Goal: Task Accomplishment & Management: Complete application form

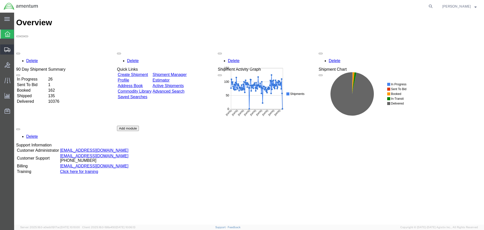
click at [0, 0] on span "Create Shipment" at bounding box center [0, 0] width 0 height 0
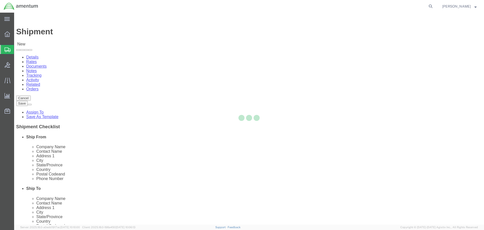
select select
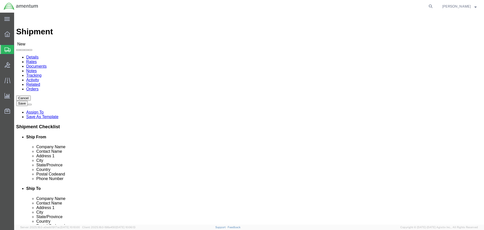
type input "eja"
select select "49930"
select select "FL"
click input "text"
type input "[PERSON_NAME]"
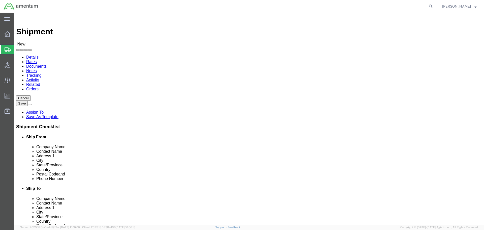
click input "text"
type input "GIB"
click p "- [PERSON_NAME] & [PERSON_NAME] - ([PERSON_NAME] & [PERSON_NAME]) [STREET_ADDRE…"
select select "CA"
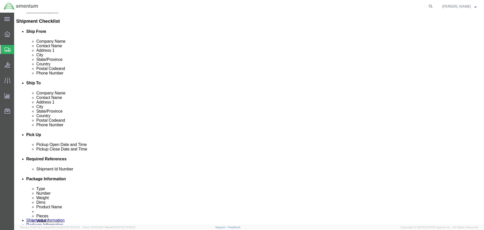
scroll to position [126, 0]
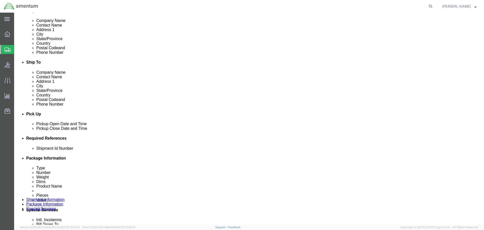
type input "[PERSON_NAME] & [PERSON_NAME]"
click div "[DATE] 5:00 PM"
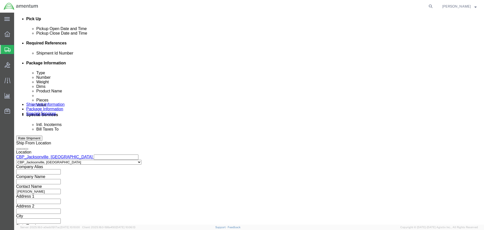
click input "5:00 PM"
type input "8:00 AM"
click button "Apply"
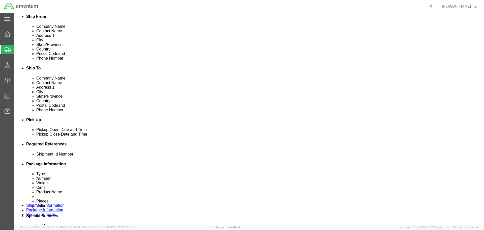
click div "[DATE] 9:00 AM"
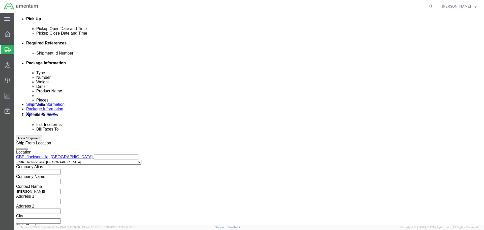
type input "3:00 PM"
click button "Apply"
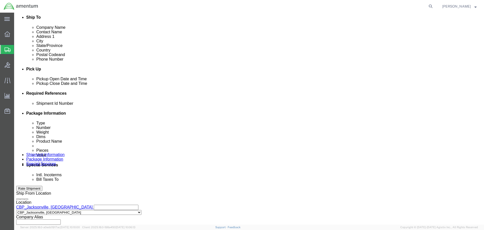
scroll to position [171, 0]
click button "Add reference"
click input "text"
paste input "6118.03.03.2219.000.EJA.0000"
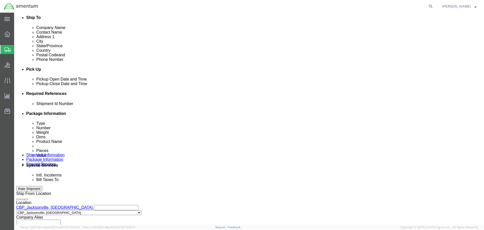
scroll to position [0, 17]
type input "6118.03.03.2219.000.EJA.0000"
click select "Select Account Type Activity ID Airline Appointment Number ASN Batch Request # …"
select select "CUSTREF"
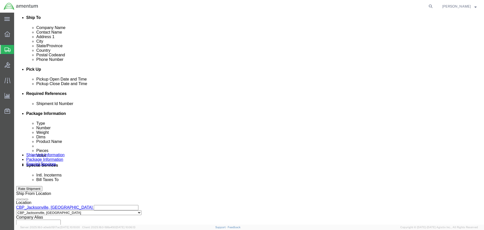
click select "Select Account Type Activity ID Airline Appointment Number ASN Batch Request # …"
click input "text"
type input "HELMET"
click select "Select Account Type Activity ID Airline Appointment Number ASN Batch Request # …"
select select "DEPT"
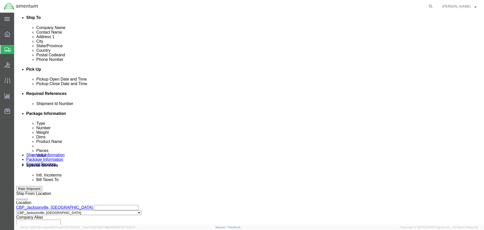
click select "Select Account Type Activity ID Airline Appointment Number ASN Batch Request # …"
click input "text"
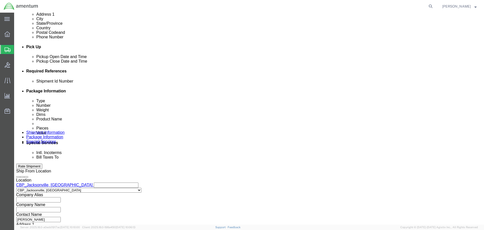
scroll to position [221, 0]
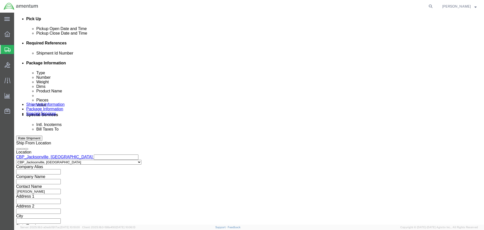
type input "CBP"
click button "Continue"
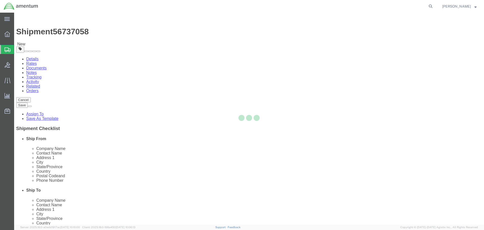
select select "CBOX"
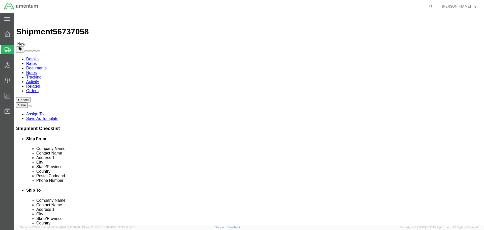
click input "text"
type input "15"
click input "0.00"
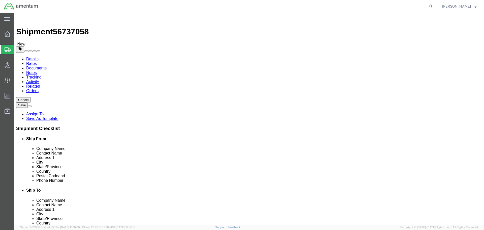
type input "6.00"
click link "Add Content"
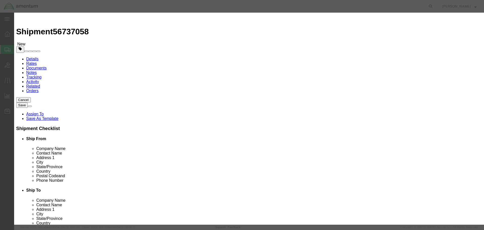
click input "text"
click div "Product Name HELMET HELMET Name: ADAPTER,NVG HELMET L Sku: 077054GM Model: Desc…"
type input "HELMET"
click div "Commodity library"
drag, startPoint x: 156, startPoint y: 48, endPoint x: 142, endPoint y: 48, distance: 13.9
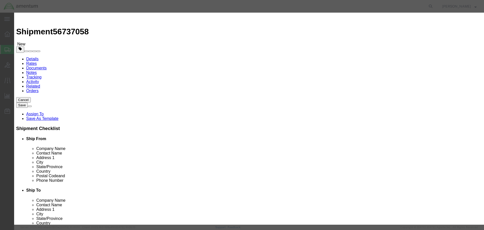
click div "Pieces 0 Select Bag Barrels 100Board Feet Bottle Box Blister Pack Carats Can Ca…"
type input "1"
click input "text"
type input "10000.00"
click textarea
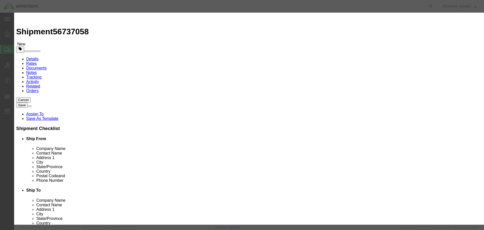
click button "Save & Close"
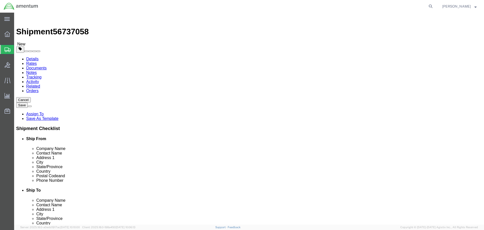
click button "Rate Shipment"
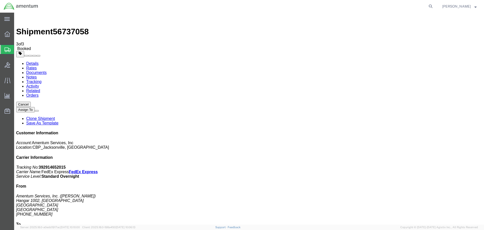
click at [0, 0] on span "Create Shipment" at bounding box center [0, 0] width 0 height 0
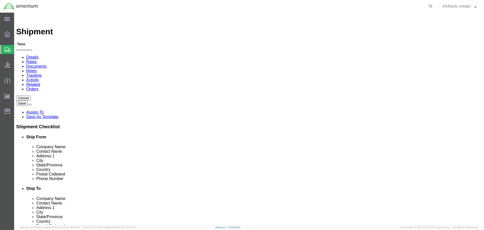
click input "text"
type input "EJA"
select select "49930"
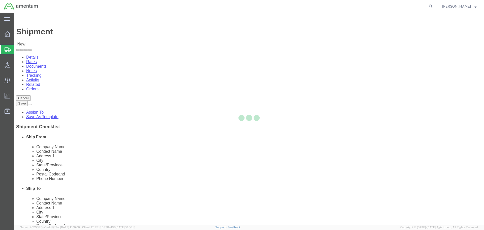
select select "FL"
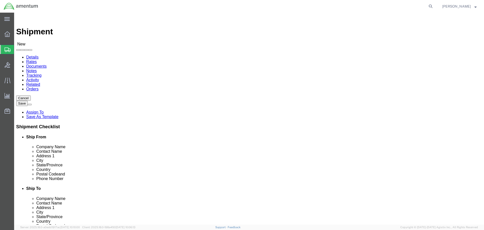
type input "EPR"
select select "49933"
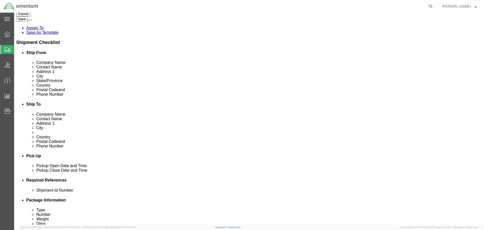
scroll to position [126, 0]
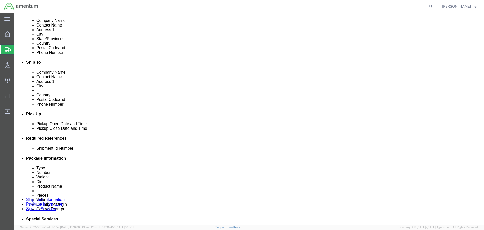
click div "[DATE] 5:00 PM"
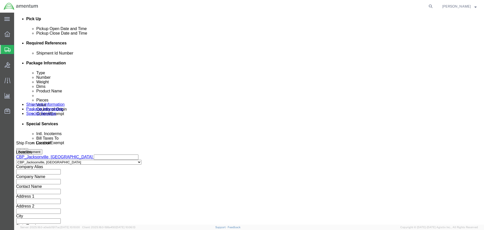
click input "5:00 PM"
type input "8:00 AM"
click button "Apply"
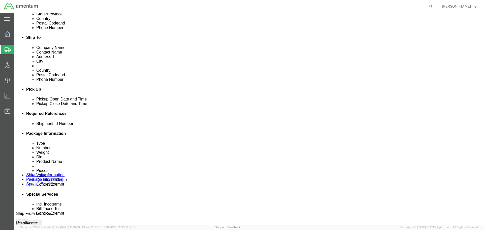
scroll to position [120, 0]
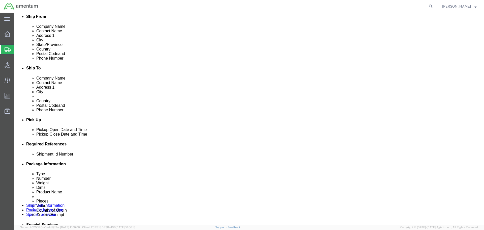
click div "[DATE] 9:00 AM"
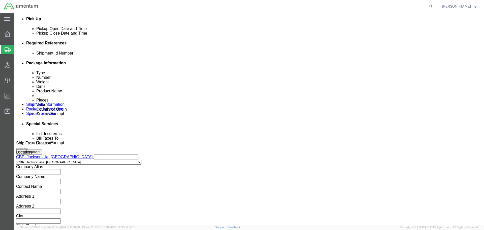
type input "3:00 PM"
click button "Apply"
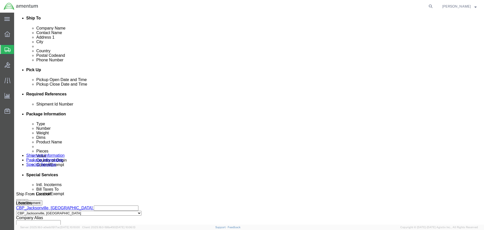
scroll to position [171, 0]
click button "Add reference"
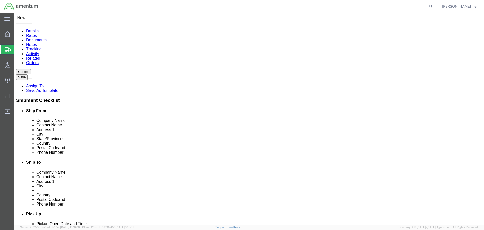
scroll to position [19, 0]
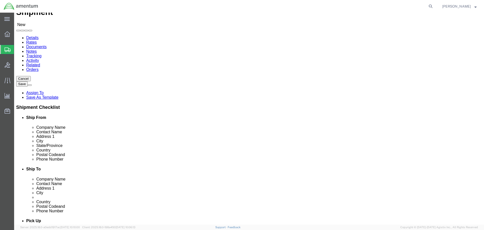
click input "text"
type input "[PERSON_NAME]"
type input "Hangar 1002, [GEOGRAPHIC_DATA]"
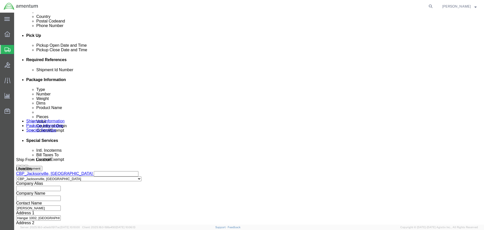
scroll to position [196, 0]
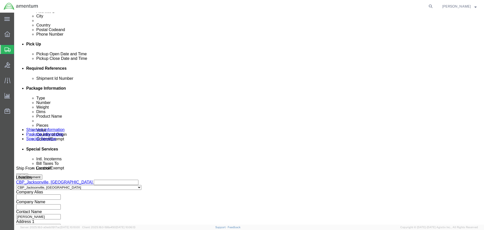
click input "text"
paste input "6118.03.03.2219.000.EJA.0000"
type input "6118.03.03.2219.000.EJA.0000"
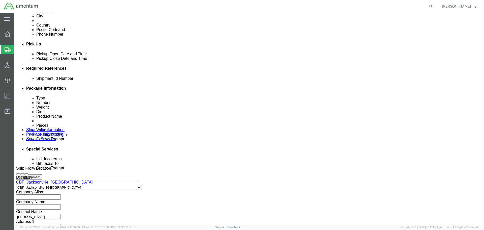
click select "Select Account Type Activity ID Airline Appointment Number ASN Batch Request # …"
select select "CUSTREF"
click select "Select Account Type Activity ID Airline Appointment Number ASN Batch Request # …"
click input "text"
type input "CASE"
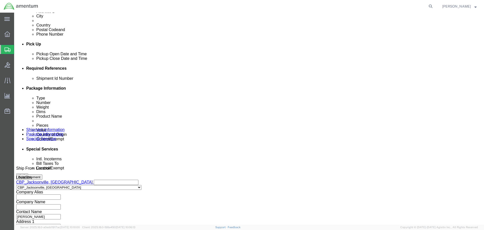
click select "Select Account Type Activity ID Airline Appointment Number ASN Batch Request # …"
select select "DEPT"
click select "Select Account Type Activity ID Airline Appointment Number ASN Batch Request # …"
click input "text"
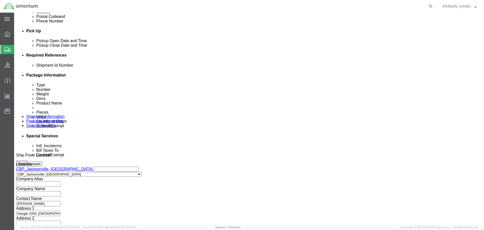
scroll to position [221, 0]
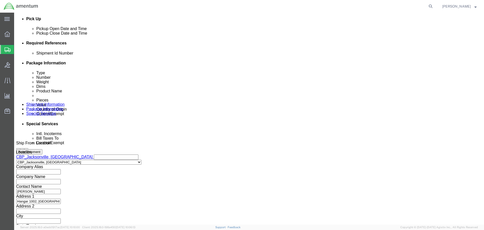
type input "CBP"
click button "Continue"
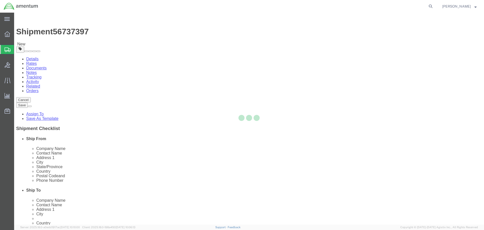
select select "CBOX"
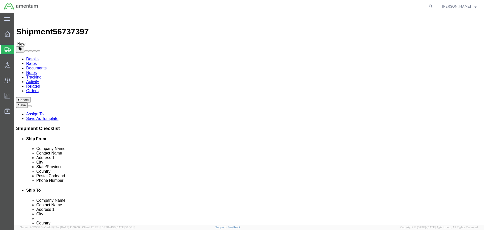
click input "text"
type input "12"
click input "0.00"
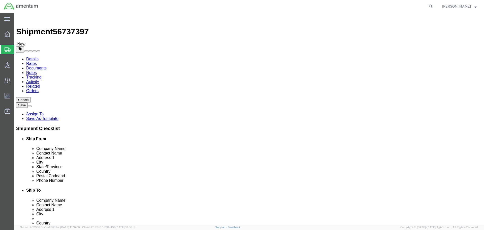
type input "5.00"
click link "Add Content"
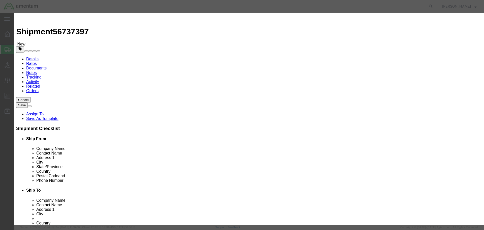
click input "text"
type input "CASE"
click input "0"
drag, startPoint x: 158, startPoint y: 50, endPoint x: 143, endPoint y: 51, distance: 15.6
click div "Pieces 0 Select Bag Barrels 100Board Feet Bottle Box Blister Pack Carats Can Ca…"
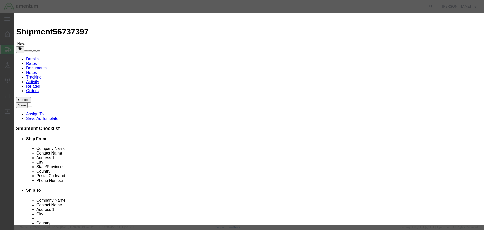
type input "5"
click input "text"
type input "522.05"
click textarea
click select "Select [GEOGRAPHIC_DATA] [GEOGRAPHIC_DATA] [GEOGRAPHIC_DATA] [GEOGRAPHIC_DATA] …"
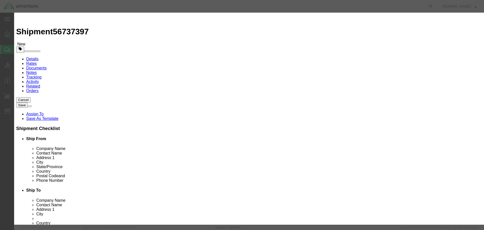
select select "US"
click select "Select [GEOGRAPHIC_DATA] [GEOGRAPHIC_DATA] [GEOGRAPHIC_DATA] [GEOGRAPHIC_DATA] …"
click select "Select ATF BIS DEA EPA FDA FTR ITAR OFAC Other (OPA)"
select select "FTR"
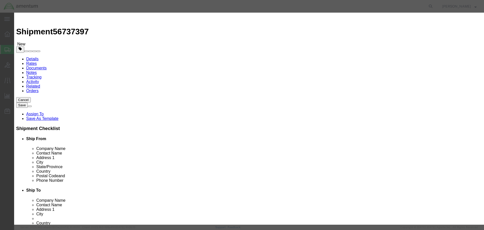
click select "Select ATF BIS DEA EPA FDA FTR ITAR OFAC Other (OPA)"
click select "Select 30.2(d)(2) 30.36 30.37(a) 30.37(f) 30.37(g) 30.37(h) 30.37(i) 30.37(j) 3…"
select select "30.37(a)"
click select "Select 30.2(d)(2) 30.36 30.37(a) 30.37(f) 30.37(g) 30.37(h) 30.37(i) 30.37(j) 3…"
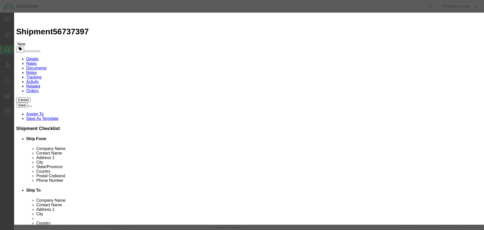
click button "Save & Close"
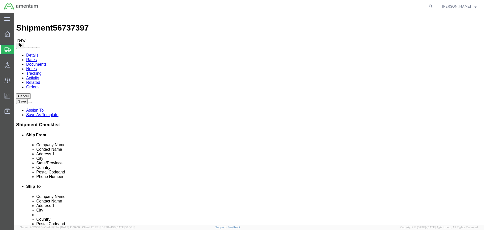
scroll to position [5, 0]
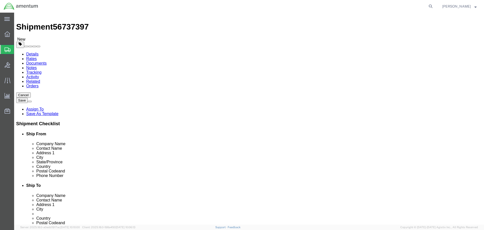
click button "Continue"
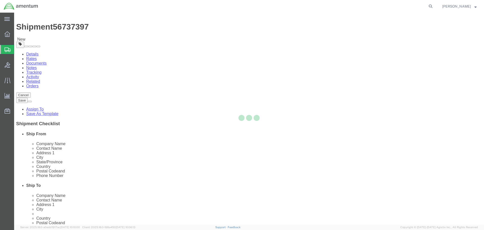
select select
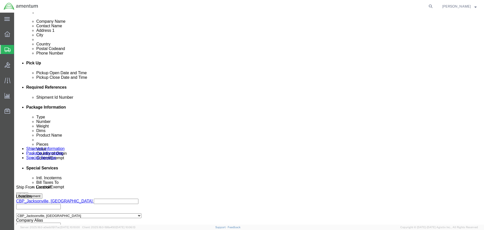
scroll to position [206, 0]
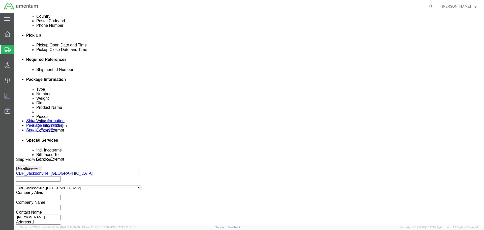
click select "Select Carriage Insurance Paid Carriage Paid To Cost and Freight Cost Insurance…"
select select "DAP"
click select "Select Carriage Insurance Paid Carriage Paid To Cost and Freight Cost Insurance…"
select select "SHIP"
click select "Select Recipient Account Sender/Shipper Third Party Account"
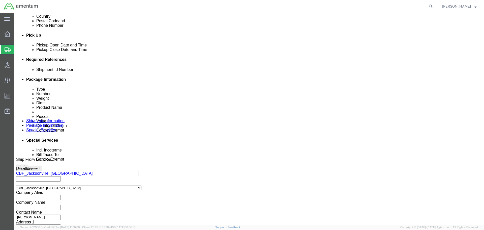
select select "SHIP"
click select "Select Recipient Account Sender/Shipper Third Party Account"
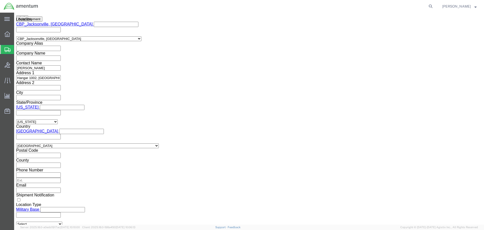
scroll to position [358, 0]
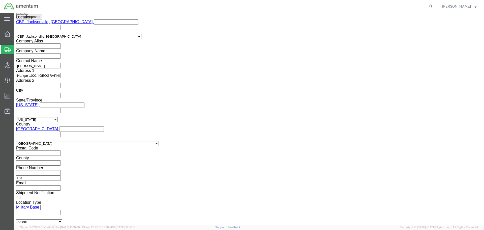
click select "Select ATF BIS DEA EPA FDA FTR ITAR OFAC Other (OPA)"
select select "FTR"
click select "Select ATF BIS DEA EPA FDA FTR ITAR OFAC Other (OPA)"
click select "Select 30.2(d)(2) 30.36 30.37(a) 30.37(f) 30.37(g) 30.37(h) 30.37(i) 30.37(j) 3…"
select select "30.37(a)"
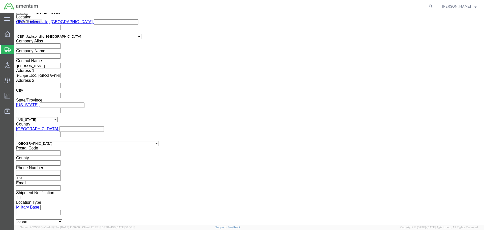
click select "Select 30.2(d)(2) 30.36 30.37(a) 30.37(f) 30.37(g) 30.37(h) 30.37(i) 30.37(j) 3…"
click select "Select AES-Direct EEI Carrier File EEI EEI Exempt"
select select "EXEM"
click select "Select AES-Direct EEI Carrier File EEI EEI Exempt"
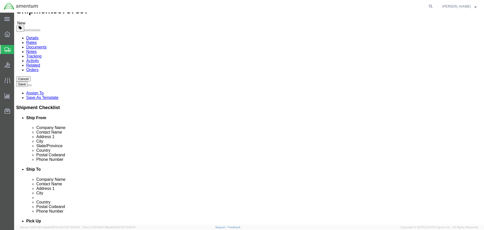
scroll to position [0, 0]
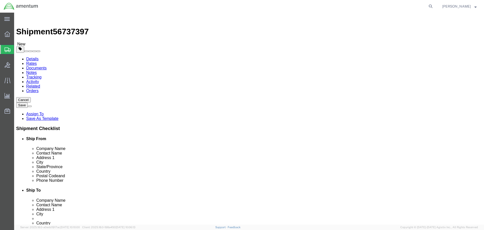
click button "Rate Shipment"
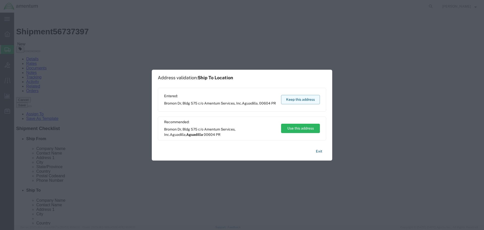
click at [300, 100] on button "Keep this address" at bounding box center [300, 99] width 39 height 9
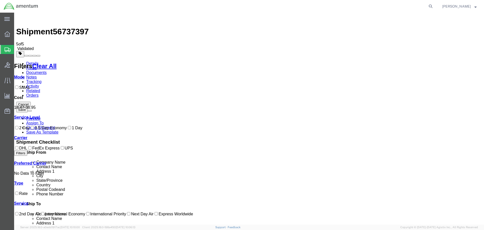
click at [33, 61] on link "Details" at bounding box center [32, 63] width 12 height 4
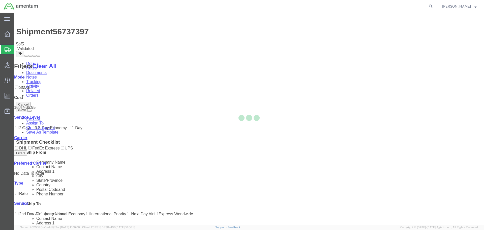
select select "49930"
select select "49933"
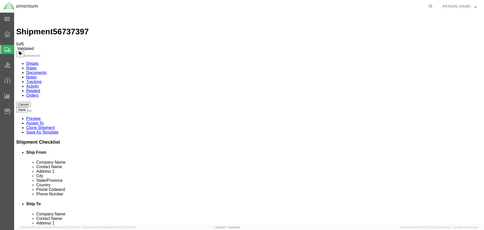
click icon
click dd "522.05 USD"
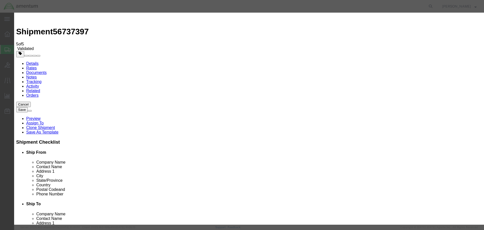
click input "CASE"
drag, startPoint x: 184, startPoint y: 39, endPoint x: 142, endPoint y: 39, distance: 41.8
click div "OPTICAL, CASE"
type input "OPTICAL, CASE"
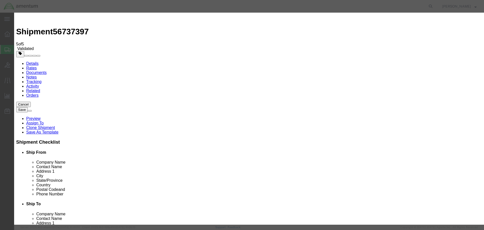
click button "Save & Close"
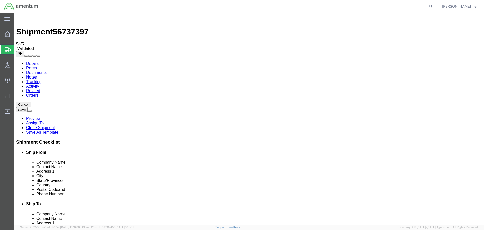
click button "Continue"
click button "Rate Shipment"
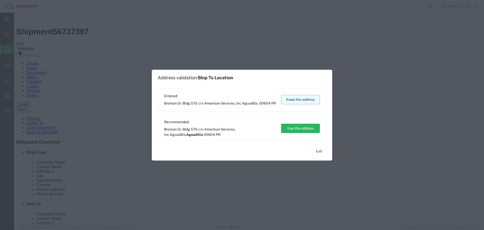
click at [298, 101] on button "Keep this address" at bounding box center [300, 99] width 39 height 9
